Goal: Find specific fact: Find specific fact

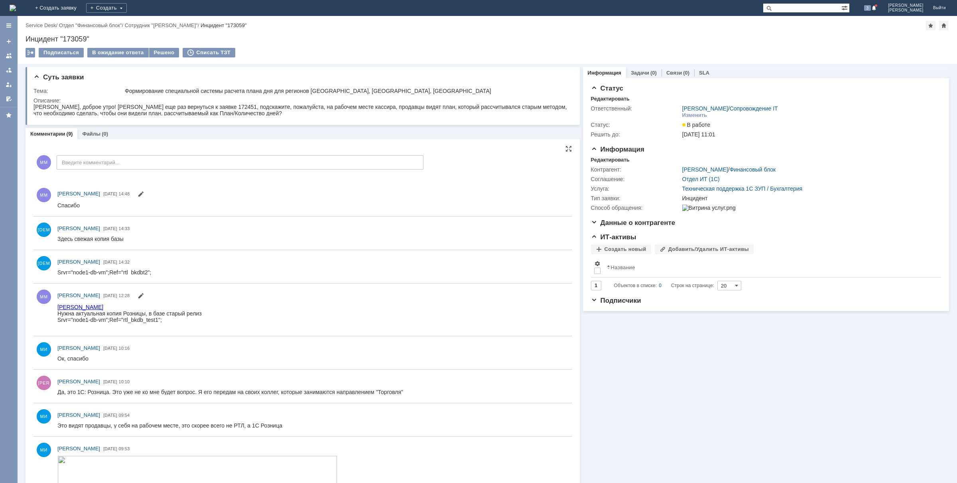
drag, startPoint x: 114, startPoint y: 623, endPoint x: 174, endPoint y: 321, distance: 307.6
drag, startPoint x: 167, startPoint y: 320, endPoint x: 60, endPoint y: 319, distance: 107.3
click at [60, 319] on div "Srvr="node1-db-vm";Ref="rtl_bkdb_test1";" at bounding box center [129, 319] width 144 height 6
drag, startPoint x: 155, startPoint y: 276, endPoint x: 97, endPoint y: 270, distance: 58.2
click at [97, 270] on div "ША Шинелев Александр 08.09.2025 14:32" at bounding box center [302, 266] width 538 height 27
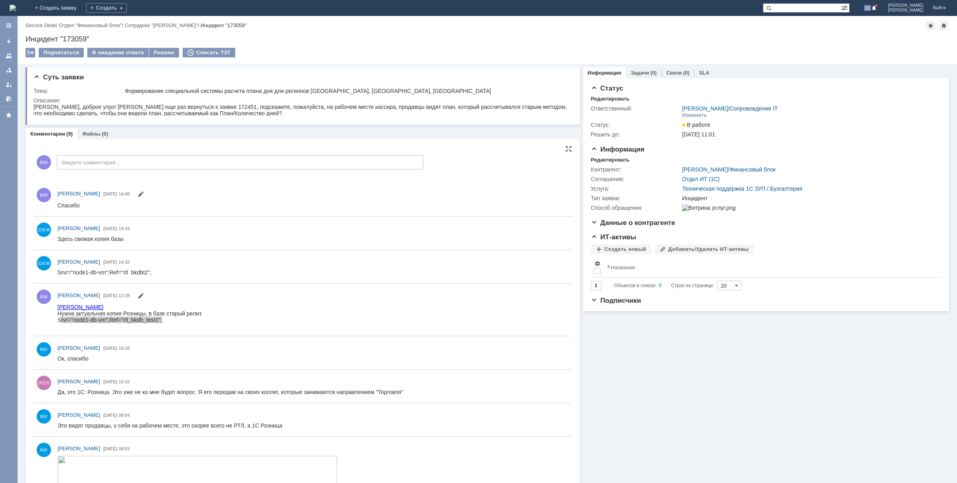
drag, startPoint x: 54, startPoint y: 274, endPoint x: 138, endPoint y: 277, distance: 83.8
click at [138, 277] on div "ША Шинелев Александр 08.09.2025 14:32" at bounding box center [302, 266] width 538 height 27
drag, startPoint x: 152, startPoint y: 271, endPoint x: 110, endPoint y: 541, distance: 273.3
click at [57, 271] on html "Srvr="node1-db-vm";Ref="rtl_bkdbt2";" at bounding box center [310, 274] width 506 height 10
copy div "Srvr="node1-db-vm";Ref="rtl_bkdbt2";"
